Goal: Task Accomplishment & Management: Manage account settings

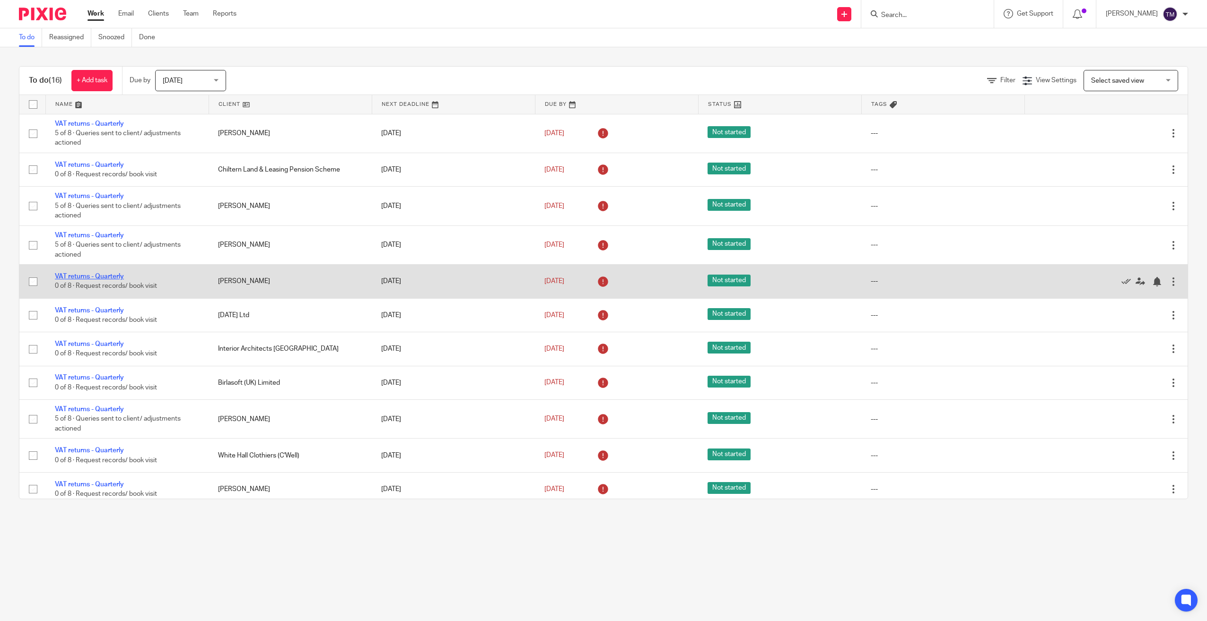
click at [64, 275] on link "VAT returns - Quarterly" at bounding box center [89, 276] width 69 height 7
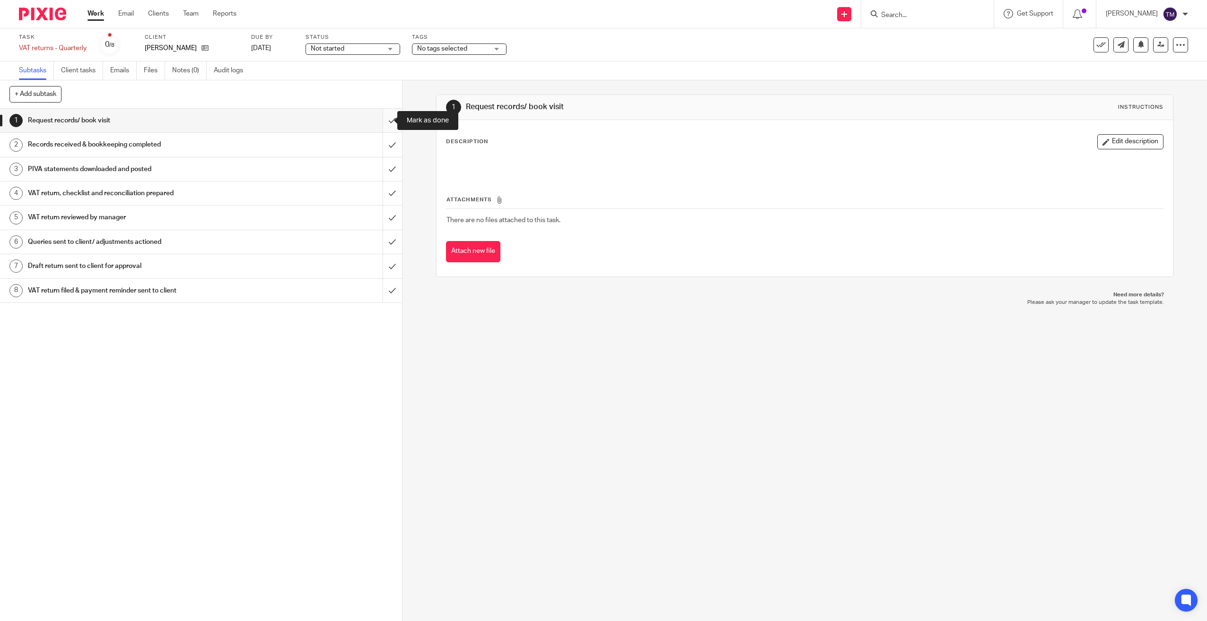
click at [387, 122] on input "submit" at bounding box center [201, 121] width 402 height 24
click at [386, 140] on input "submit" at bounding box center [201, 145] width 402 height 24
click at [384, 165] on input "submit" at bounding box center [201, 169] width 402 height 24
click at [385, 192] on input "submit" at bounding box center [201, 194] width 402 height 24
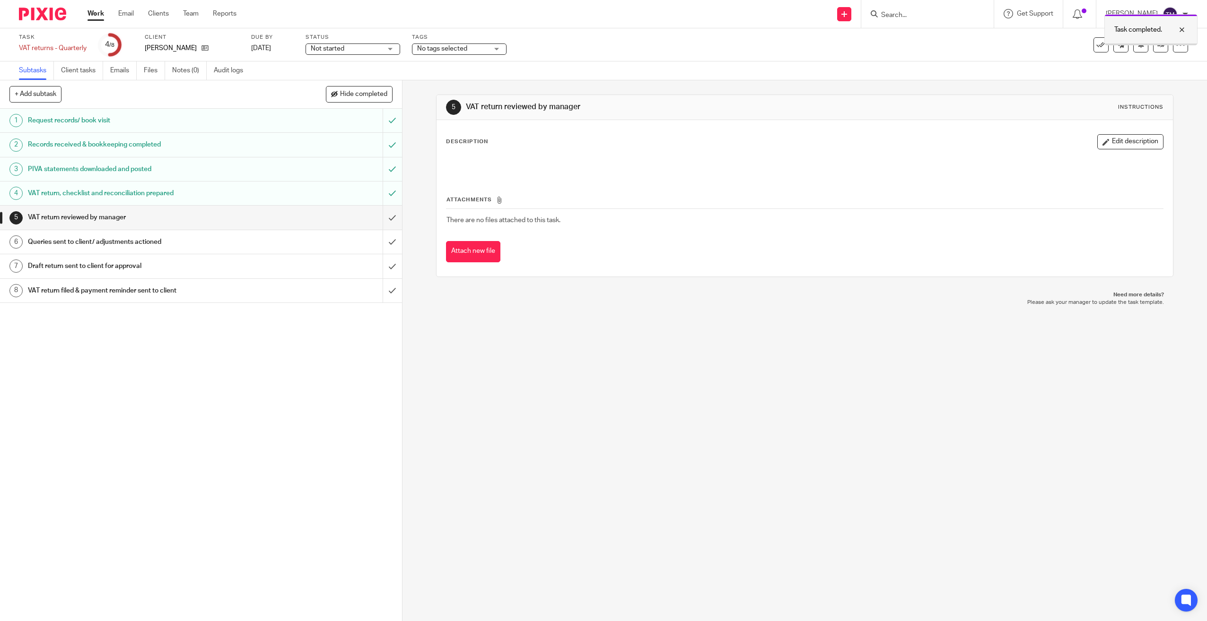
click at [1186, 29] on div at bounding box center [1175, 29] width 26 height 11
click at [1137, 46] on icon at bounding box center [1140, 44] width 7 height 7
click at [1157, 46] on icon at bounding box center [1160, 44] width 7 height 7
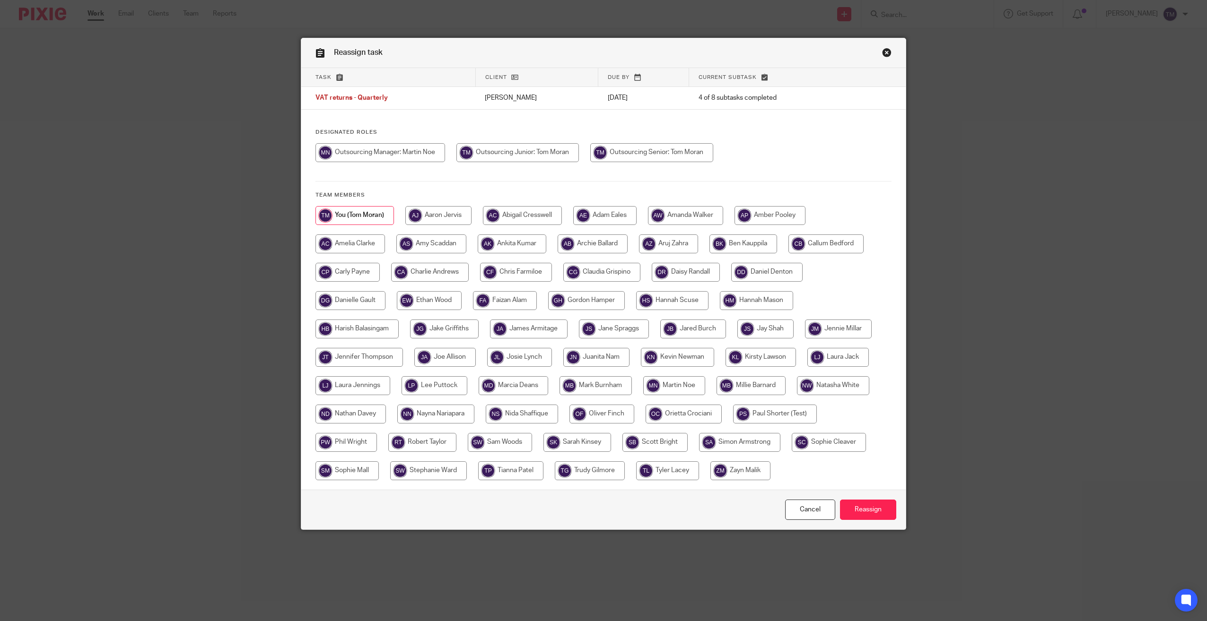
click at [352, 163] on div at bounding box center [603, 157] width 576 height 28
click at [357, 158] on input "radio" at bounding box center [380, 152] width 130 height 19
radio input "true"
click at [882, 56] on link "Close this dialog window" at bounding box center [886, 54] width 9 height 13
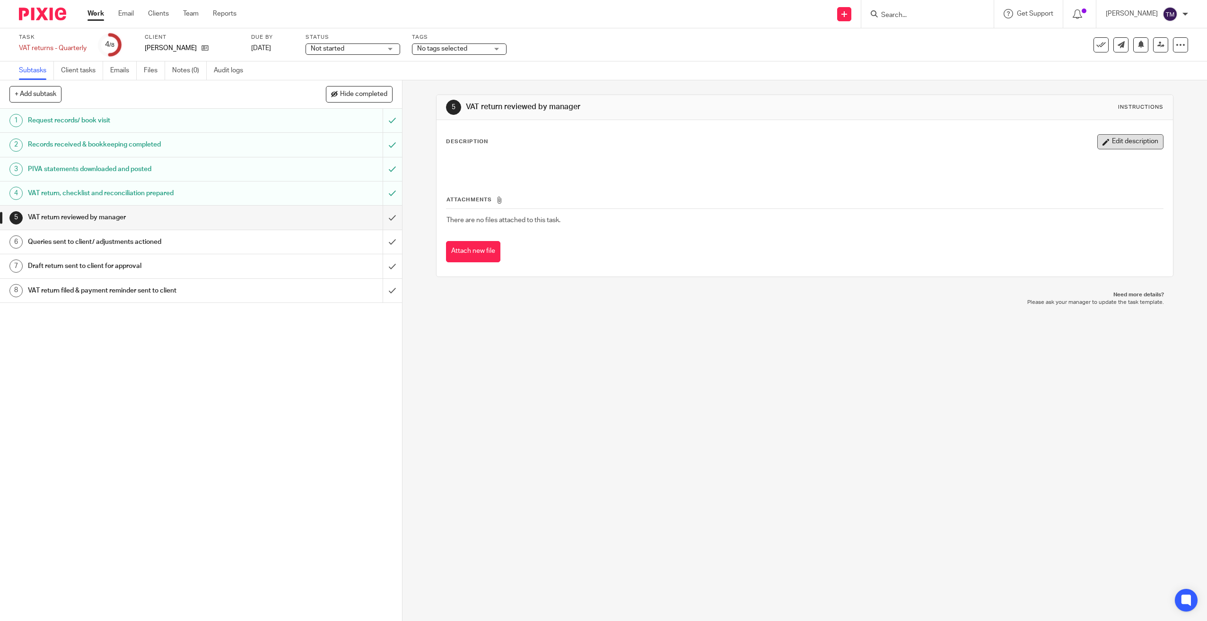
click at [1138, 140] on button "Edit description" at bounding box center [1130, 141] width 66 height 15
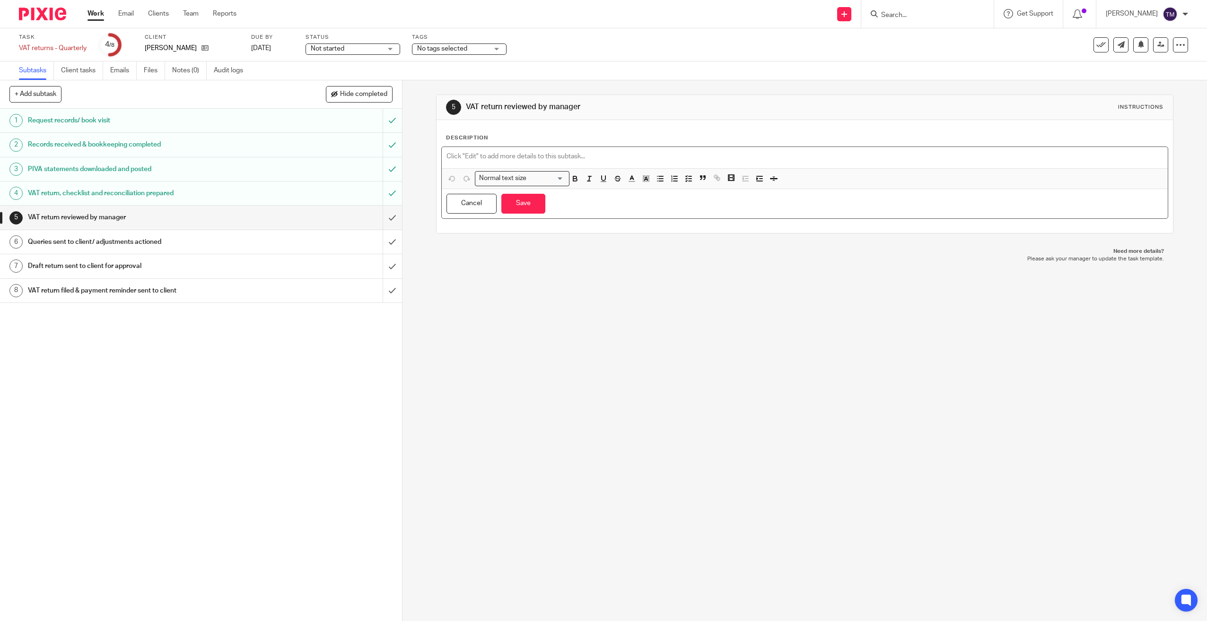
click at [512, 149] on div at bounding box center [805, 157] width 726 height 21
click at [528, 288] on div "5 VAT return reviewed by manager Instructions Description https://cloudimanage.…" at bounding box center [804, 350] width 804 height 541
click at [512, 215] on div "Cancel Save You have unsaved changes" at bounding box center [805, 204] width 726 height 30
click at [512, 211] on button "Save" at bounding box center [523, 204] width 44 height 20
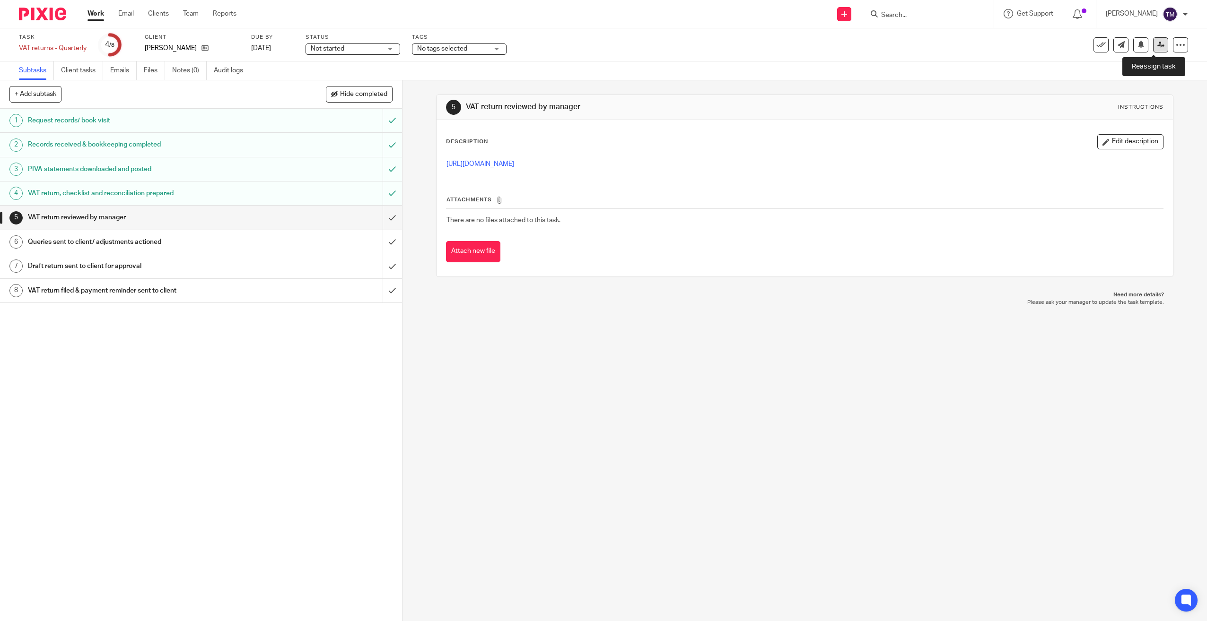
click at [1153, 46] on link at bounding box center [1160, 44] width 15 height 15
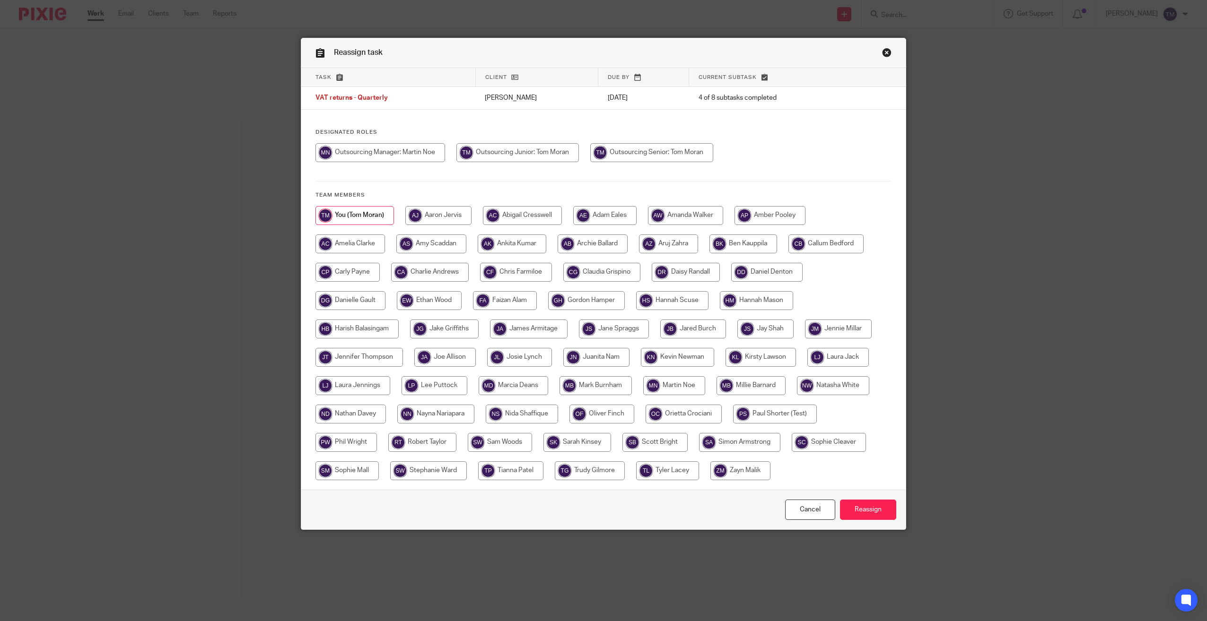
click at [379, 157] on input "radio" at bounding box center [380, 152] width 130 height 19
radio input "true"
click at [883, 512] on input "Reassign" at bounding box center [868, 510] width 56 height 20
